Goal: Task Accomplishment & Management: Manage account settings

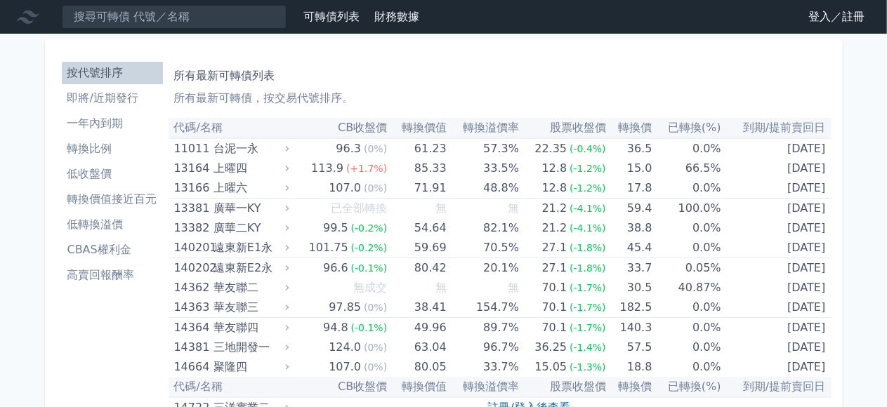
click at [846, 22] on link "登入／註冊" at bounding box center [836, 17] width 79 height 22
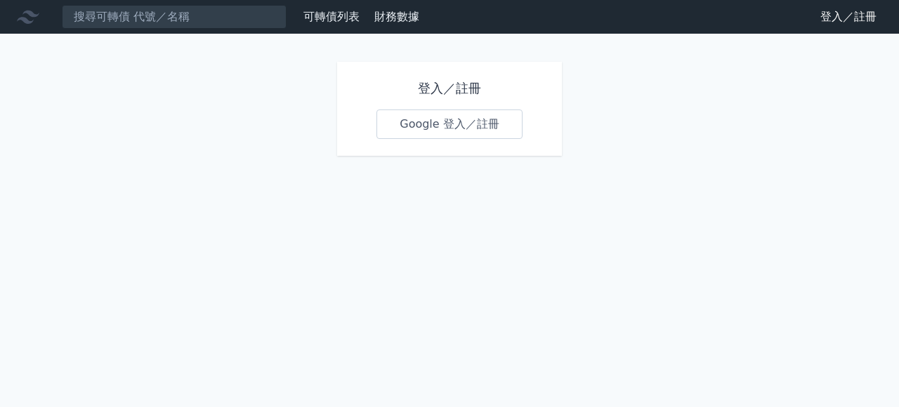
click at [482, 133] on link "Google 登入／註冊" at bounding box center [450, 125] width 146 height 30
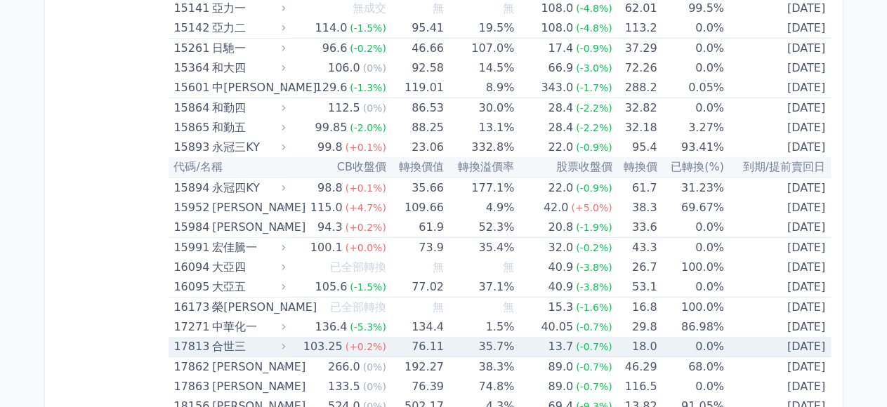
scroll to position [351, 0]
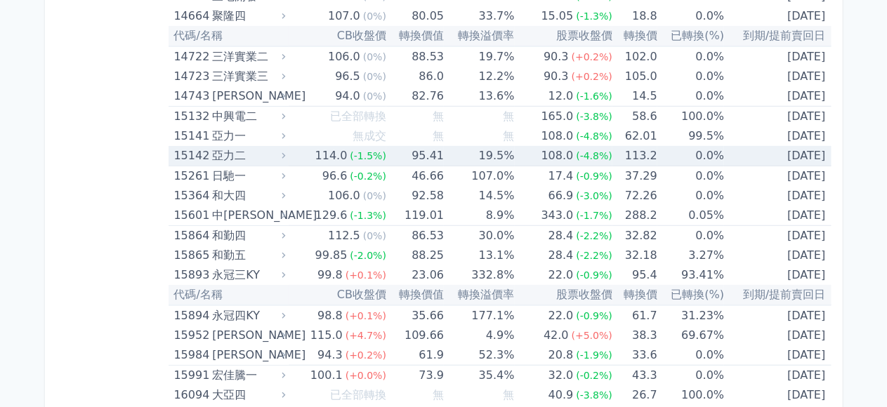
click at [590, 154] on span "(-4.8%)" at bounding box center [594, 155] width 37 height 11
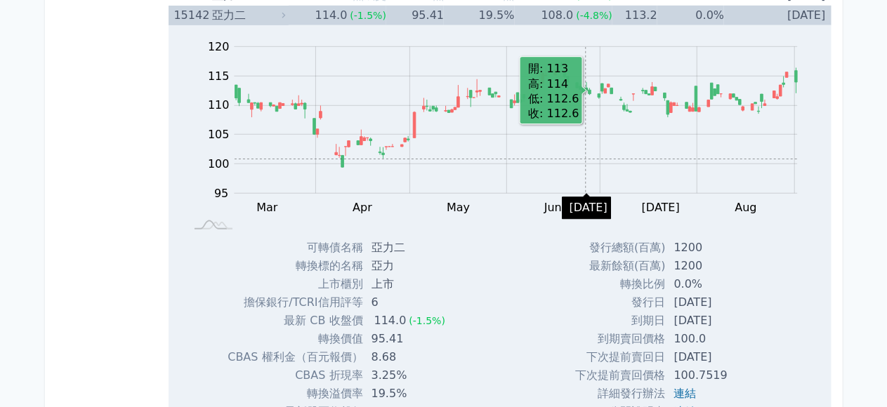
scroll to position [562, 0]
